Goal: Learn about a topic: Learn about a topic

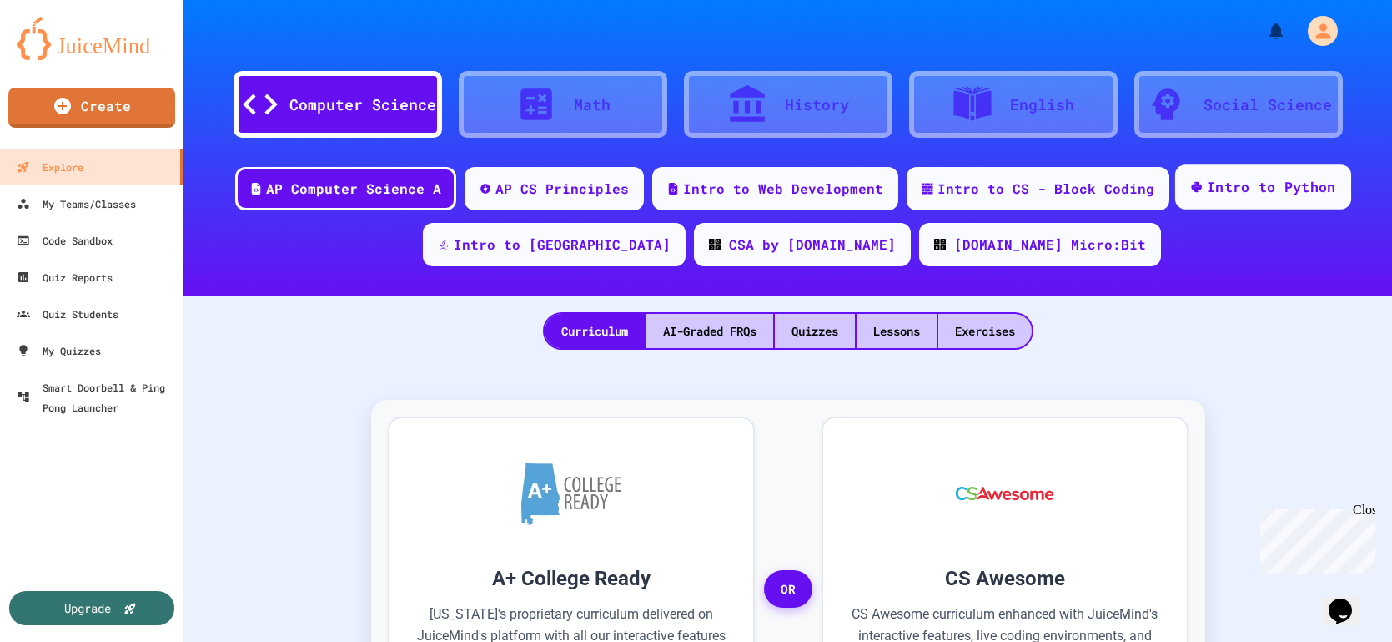
click at [1217, 191] on div "Intro to Python" at bounding box center [1271, 187] width 129 height 21
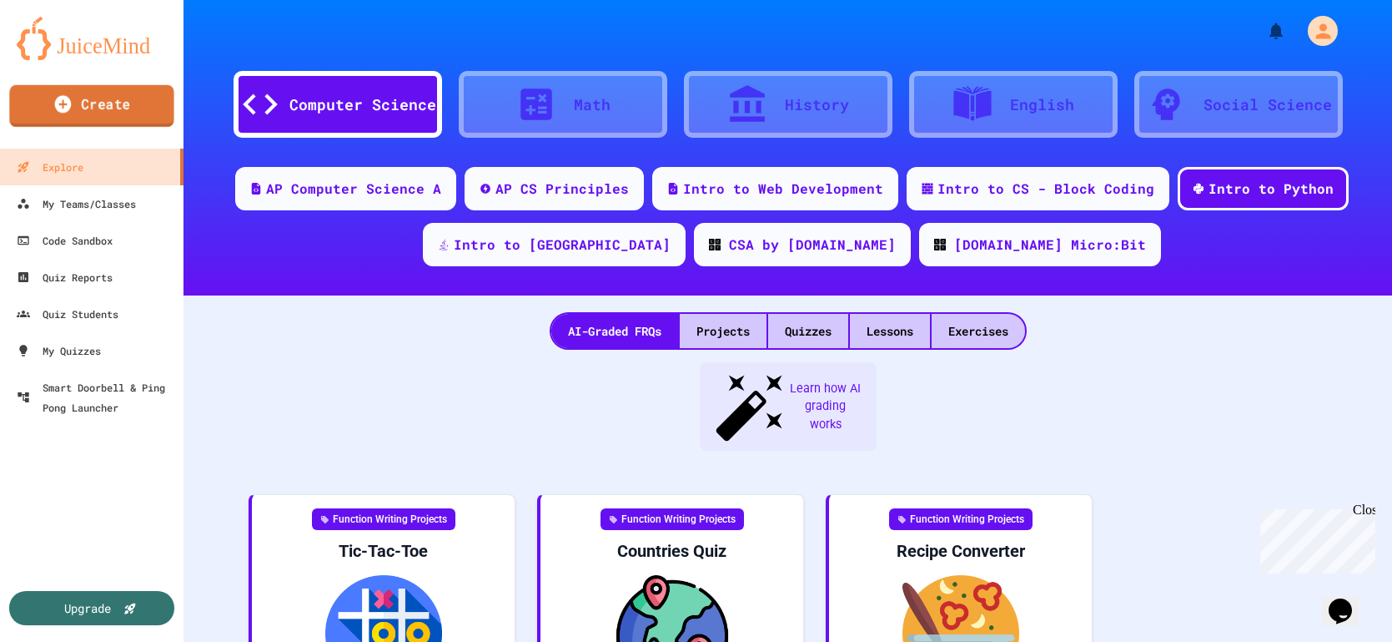
click at [117, 100] on link "Create" at bounding box center [91, 106] width 164 height 42
